Goal: Complete application form: Complete application form

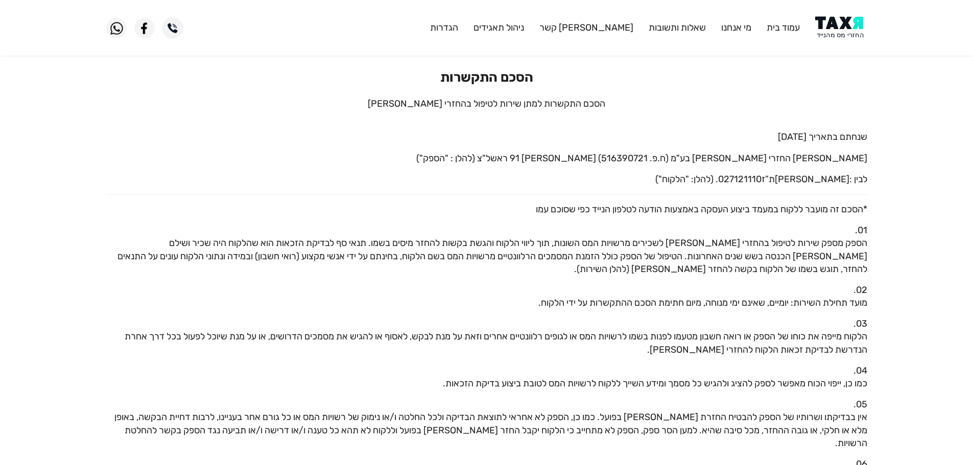
click at [838, 25] on img at bounding box center [841, 27] width 52 height 23
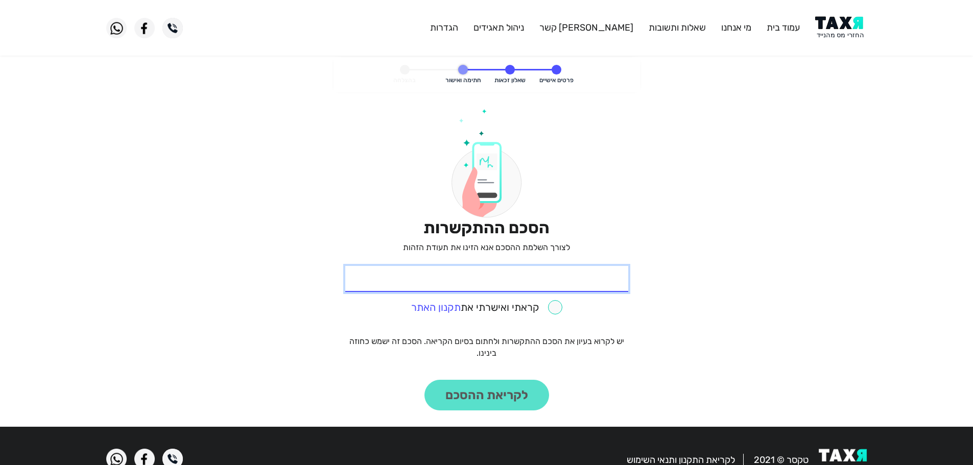
click at [570, 279] on input "* תעודת זהות" at bounding box center [486, 279] width 283 height 26
paste input "206197154"
type input "206197154"
click at [556, 313] on input "checkbox" at bounding box center [486, 307] width 151 height 14
checkbox input "true"
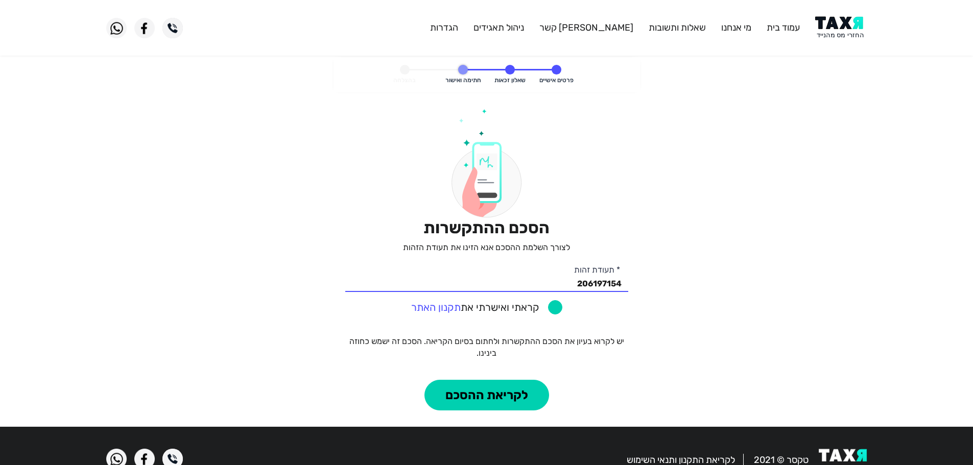
click at [514, 421] on div "עמוד בית מי אנחנו שאלות ותשובות צור קשר ניהול תאגידים הגדרות פרטים אישיים שאלון…" at bounding box center [486, 275] width 973 height 437
click at [515, 399] on button "לקריאת ההסכם" at bounding box center [487, 395] width 125 height 31
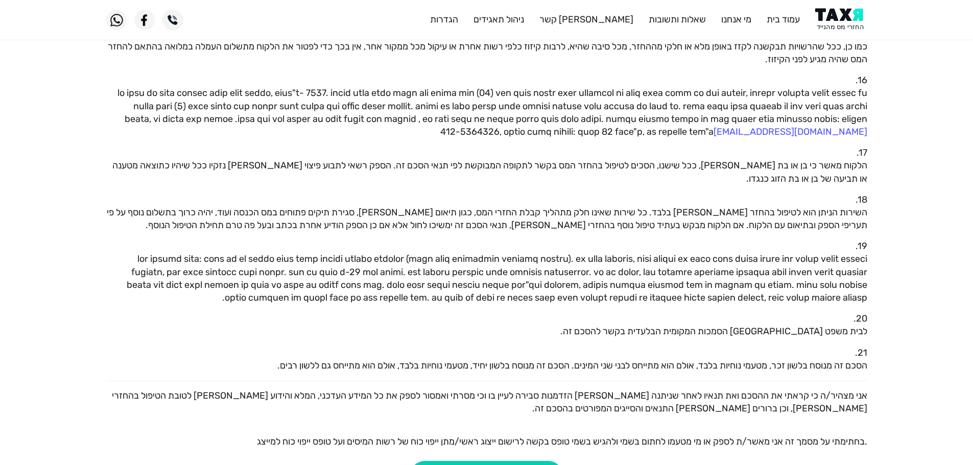
scroll to position [906, 0]
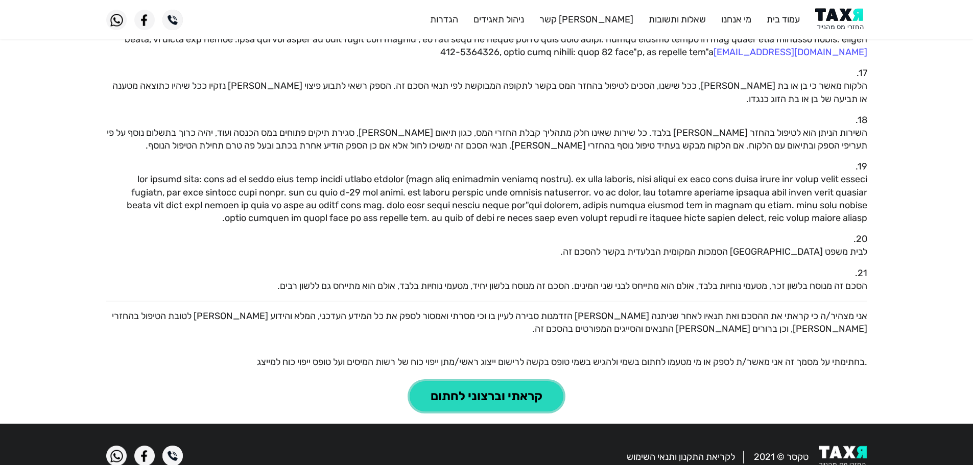
click at [524, 382] on button "קראתי וברצוני לחתום" at bounding box center [487, 397] width 154 height 31
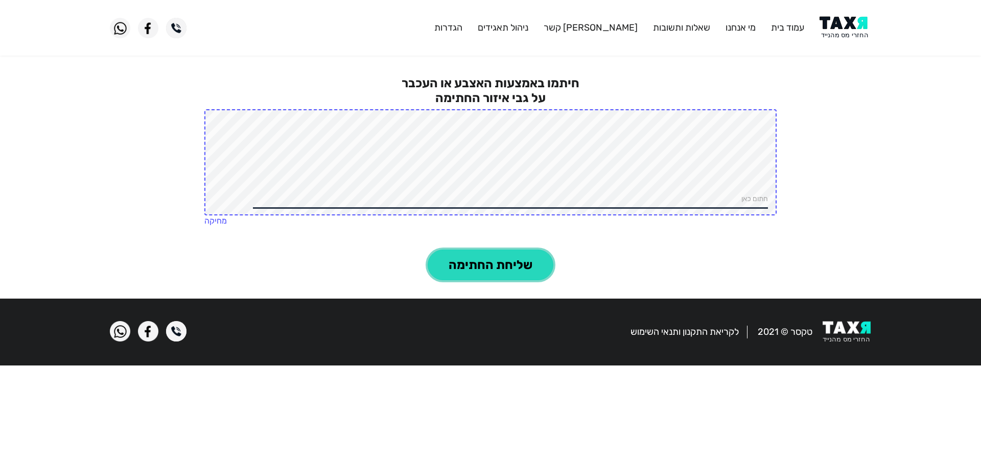
click at [519, 250] on button "שליחת החתימה" at bounding box center [491, 265] width 126 height 31
